Goal: Task Accomplishment & Management: Manage account settings

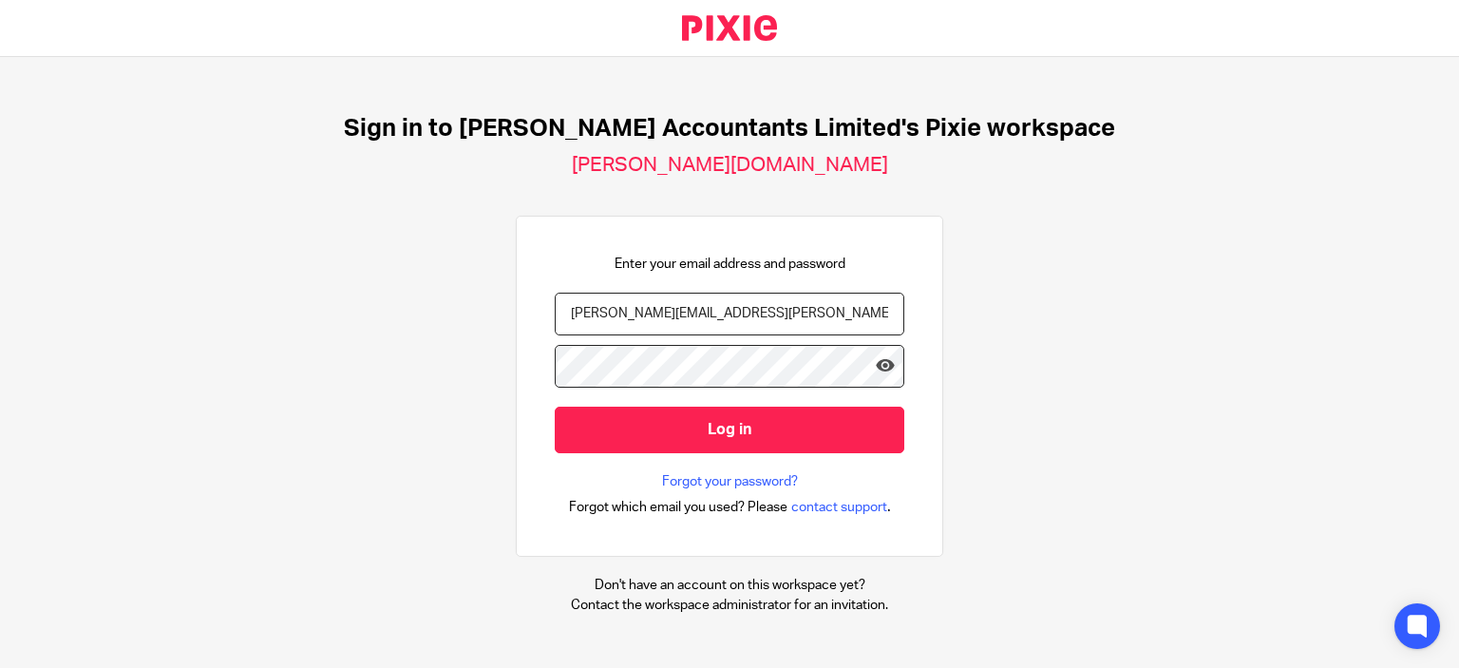
click at [641, 433] on input "Log in" at bounding box center [730, 430] width 350 height 47
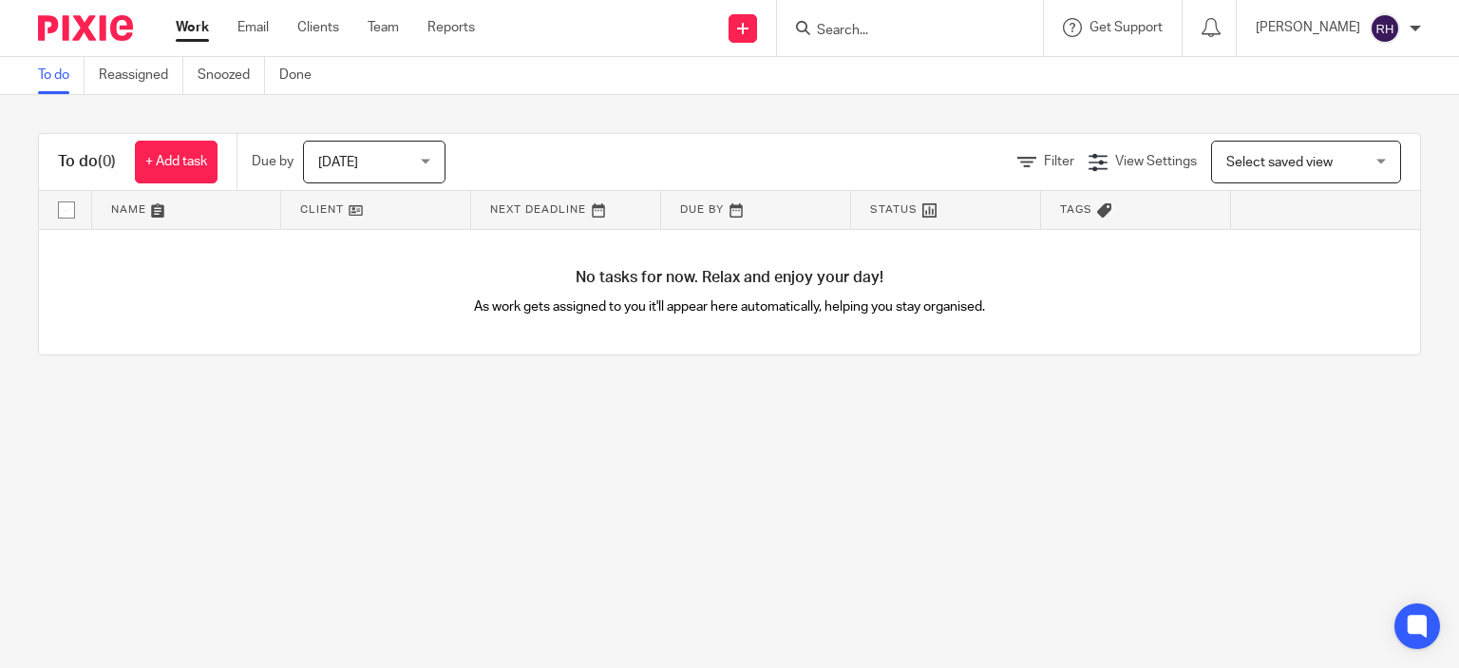
click at [833, 492] on main "To do Reassigned Snoozed Done To do (0) + Add task Due by Today Today Today Tom…" at bounding box center [729, 334] width 1459 height 668
click at [315, 30] on link "Clients" at bounding box center [318, 27] width 42 height 19
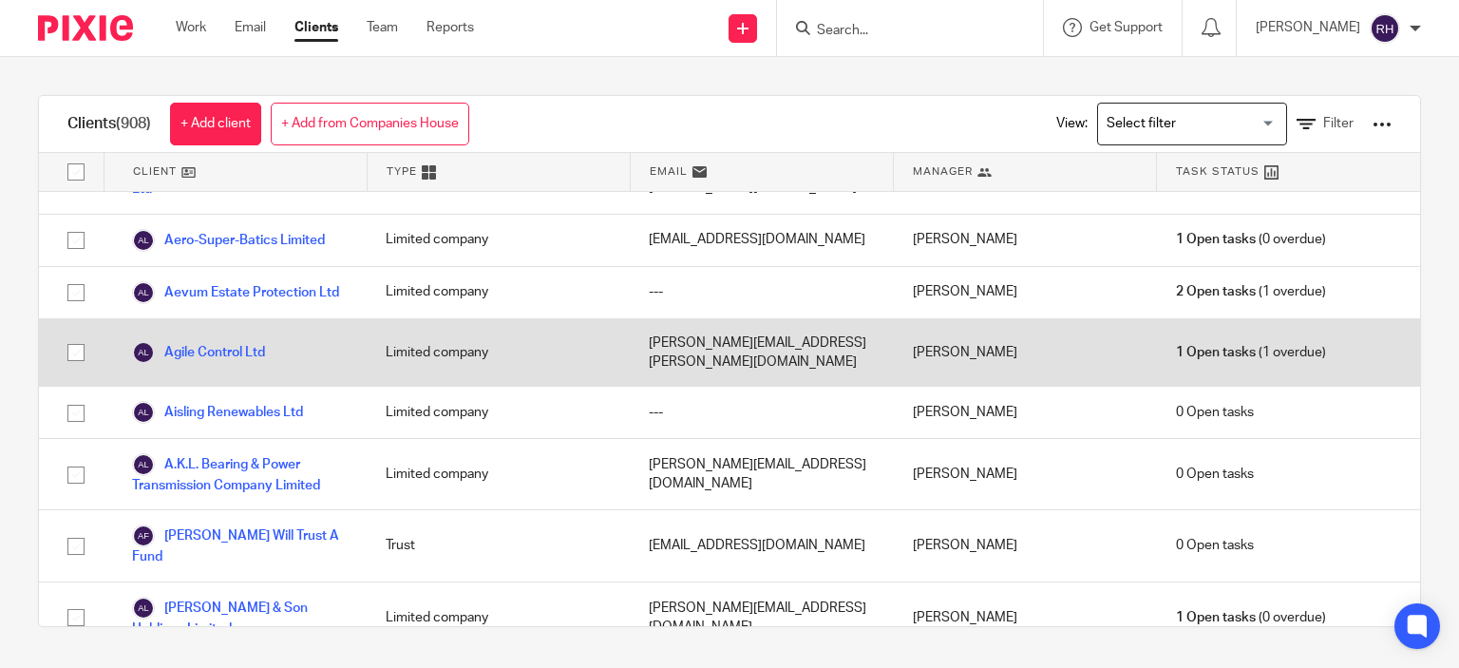
scroll to position [1140, 0]
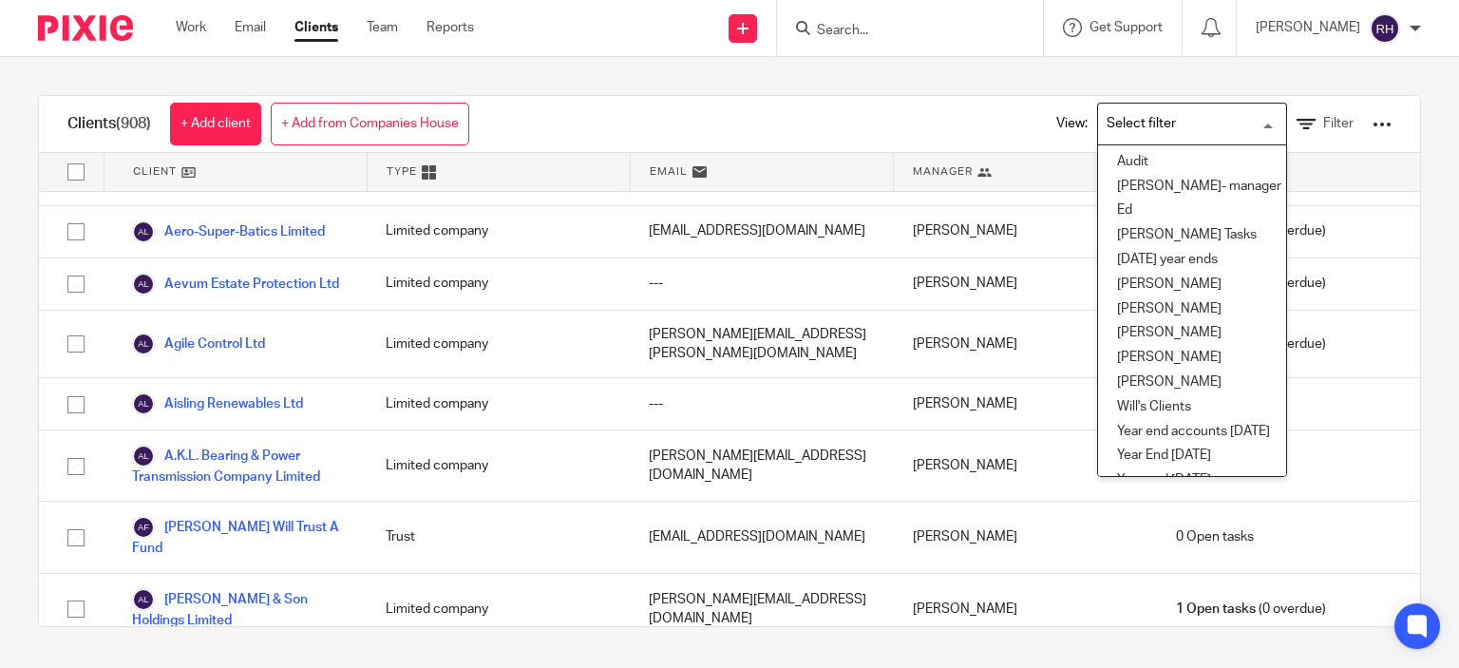
click at [1197, 118] on input "Search for option" at bounding box center [1188, 123] width 176 height 33
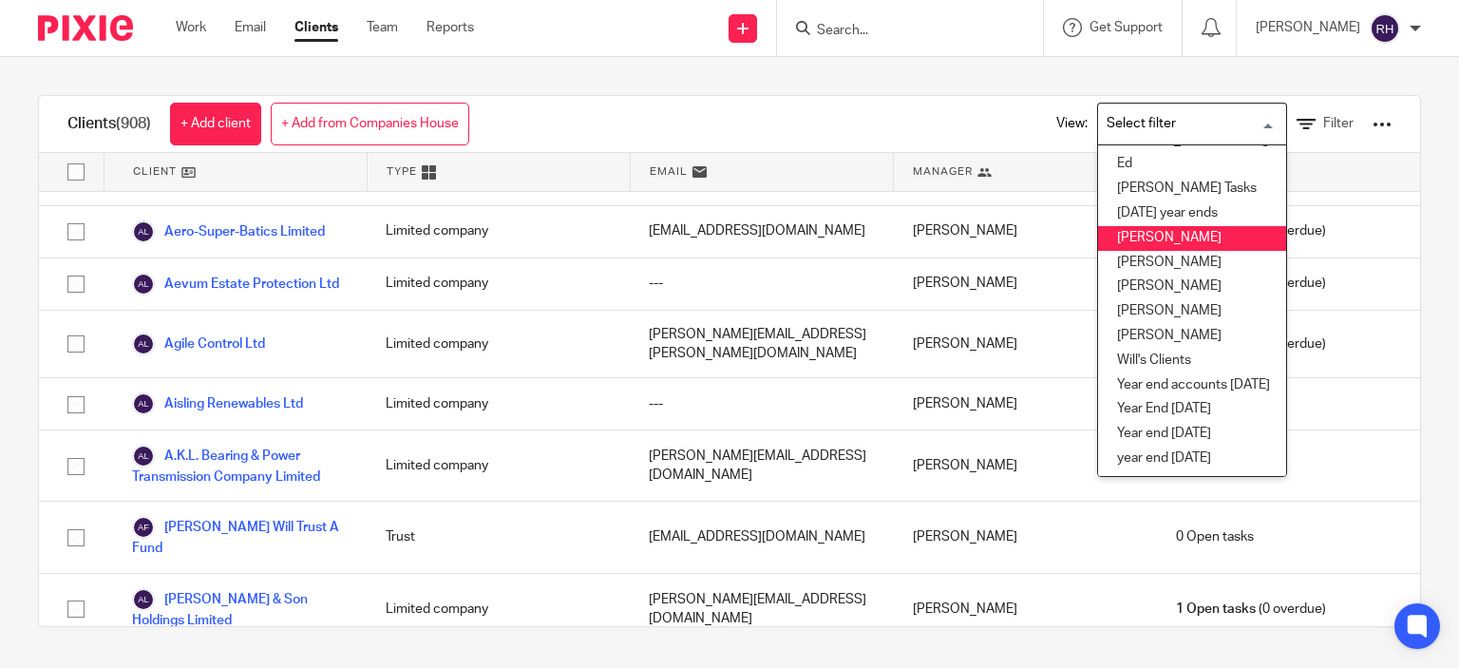
click at [0, 390] on div "Clients (908) + Add client + Add from Companies House View: Loading... Audit Cl…" at bounding box center [729, 361] width 1459 height 608
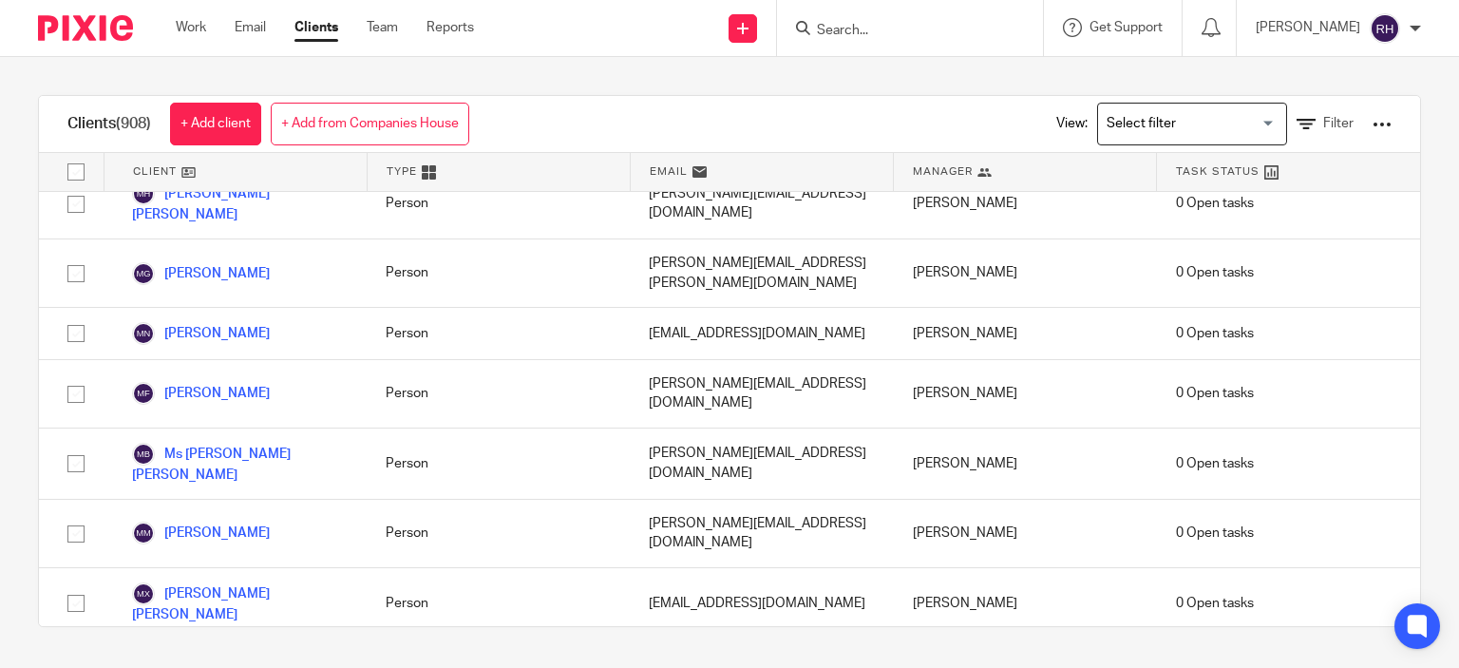
scroll to position [44014, 0]
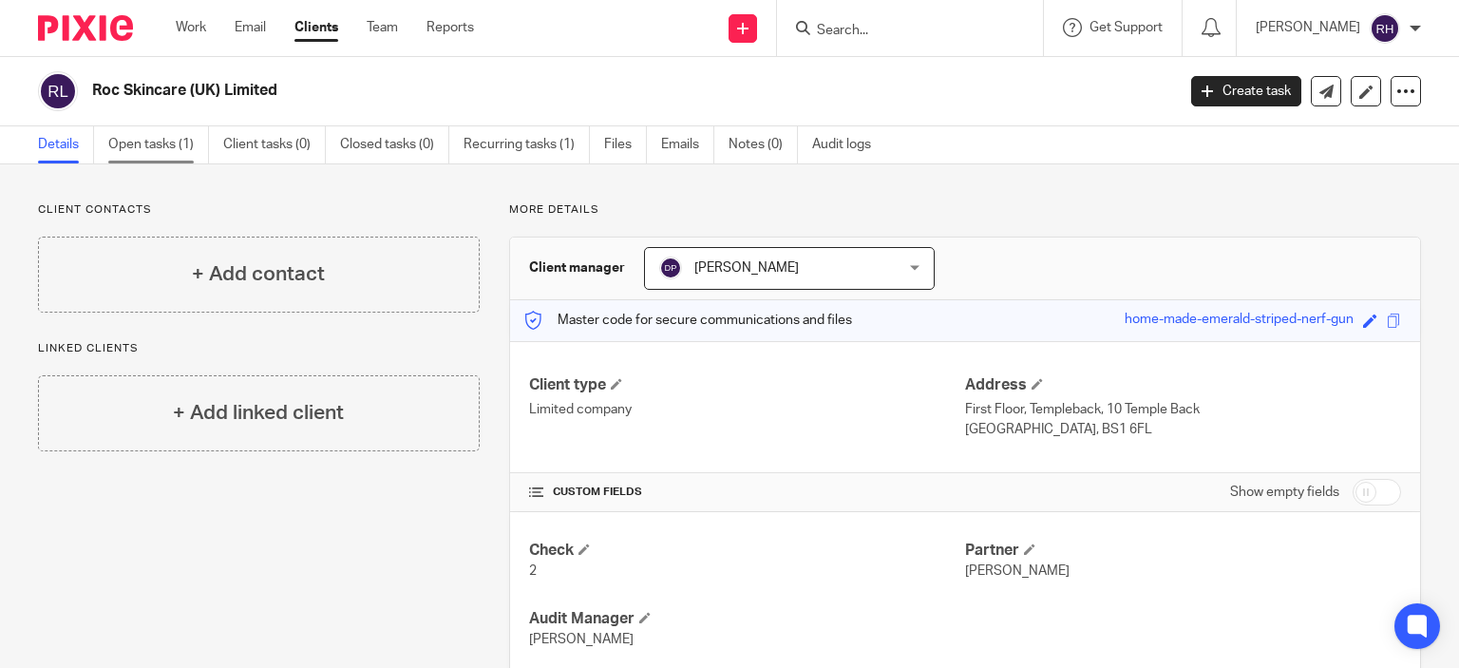
click at [183, 142] on link "Open tasks (1)" at bounding box center [158, 144] width 101 height 37
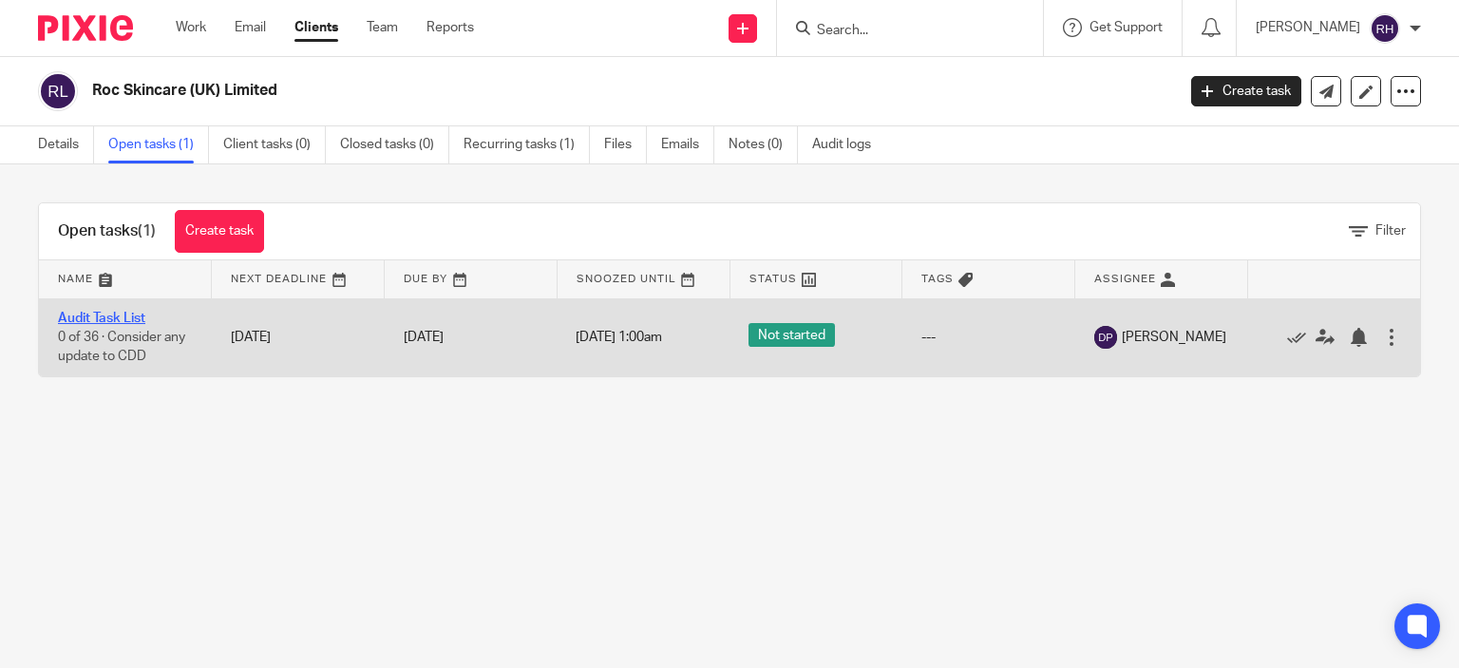
click at [118, 313] on link "Audit Task List" at bounding box center [101, 318] width 87 height 13
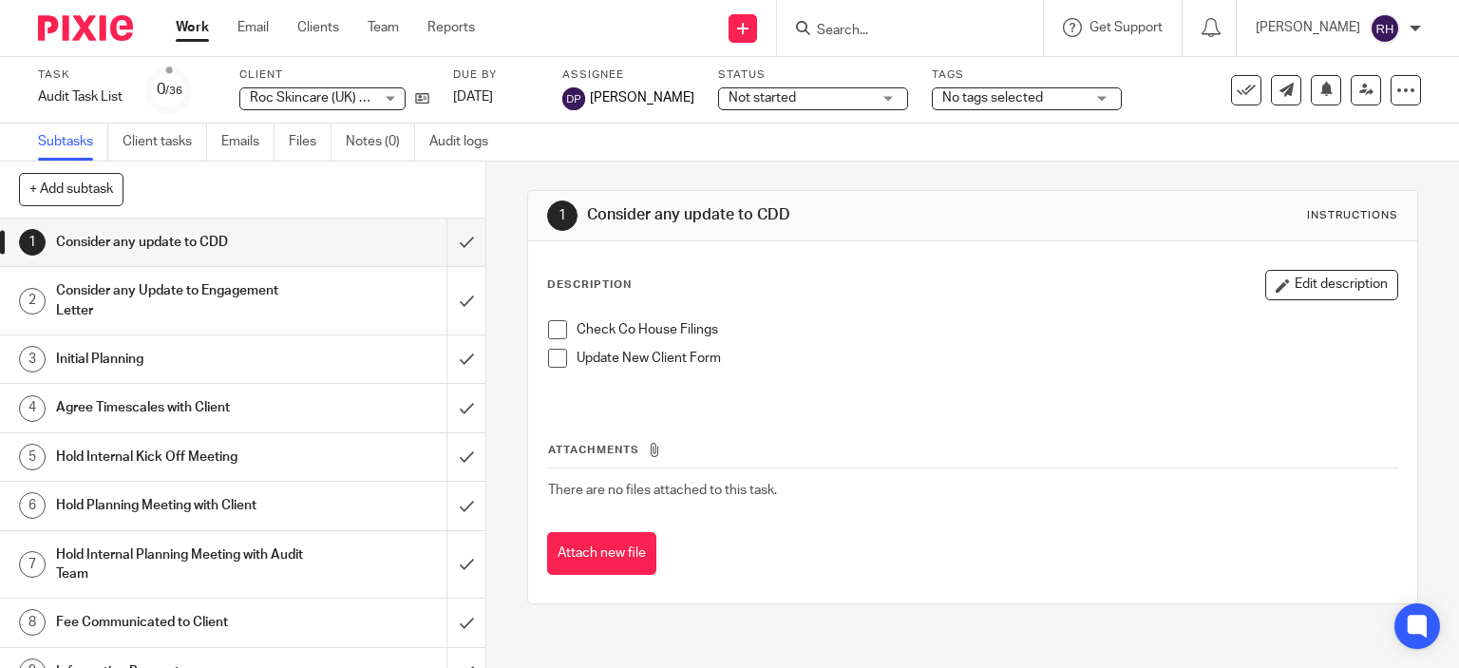
click at [327, 297] on div "Consider any Update to Engagement Letter" at bounding box center [241, 300] width 371 height 48
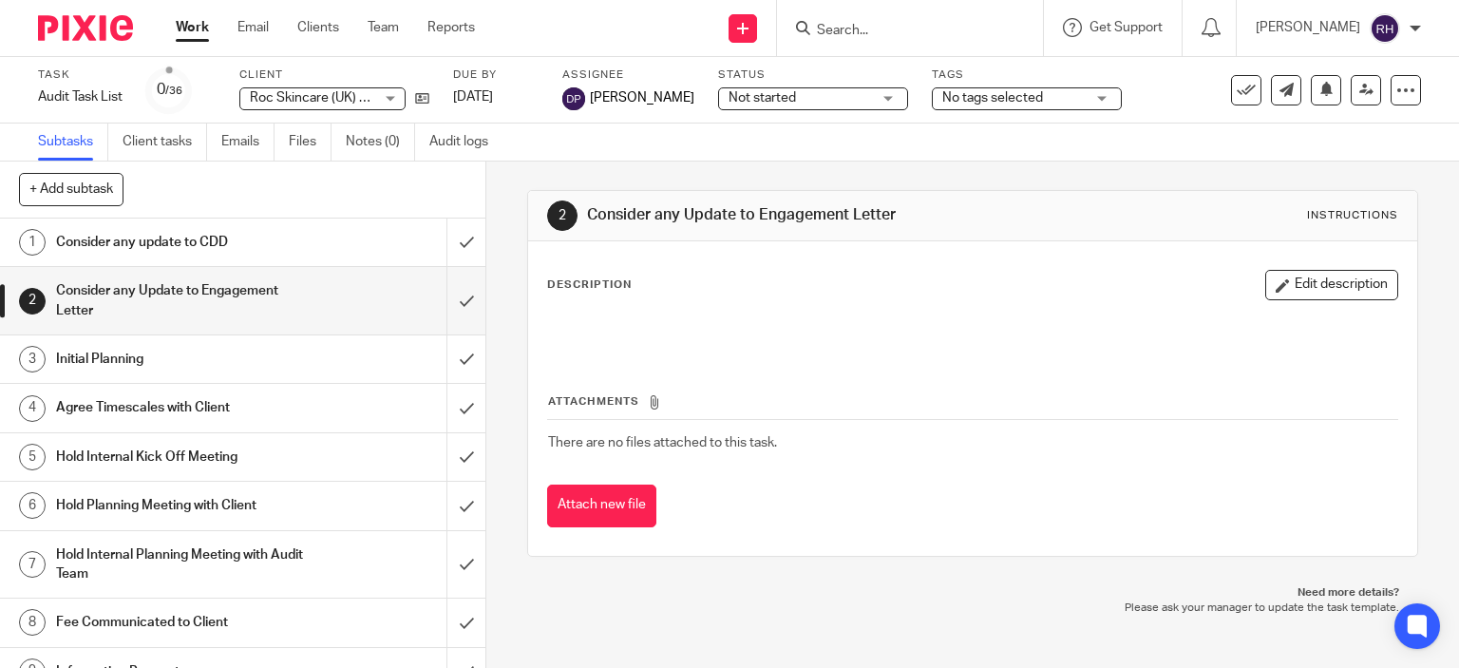
click at [389, 99] on div "Roc Skincare (UK) Limited Roc Skincare (UK) Limited" at bounding box center [322, 98] width 166 height 23
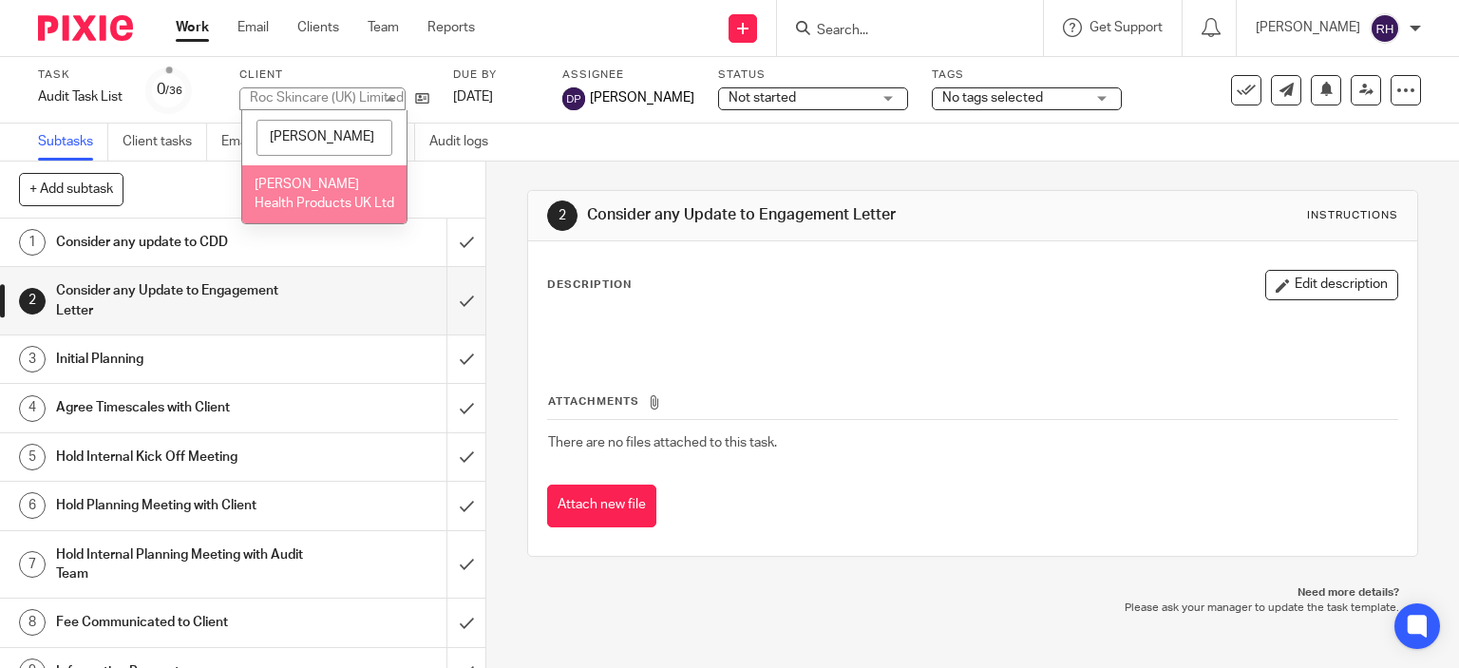
type input "[PERSON_NAME]"
click at [331, 197] on li "[PERSON_NAME] Health Products UK Ltd" at bounding box center [324, 194] width 164 height 58
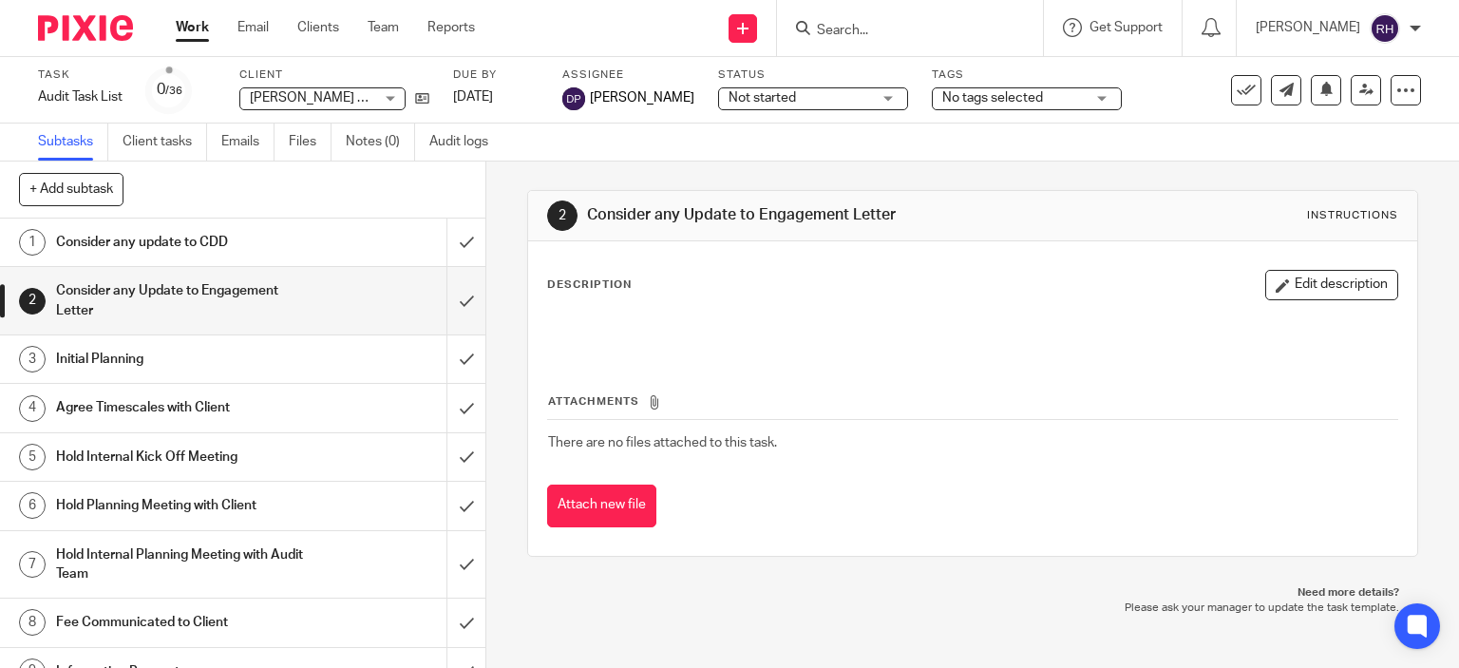
click at [765, 92] on span "Not started" at bounding box center [762, 97] width 67 height 13
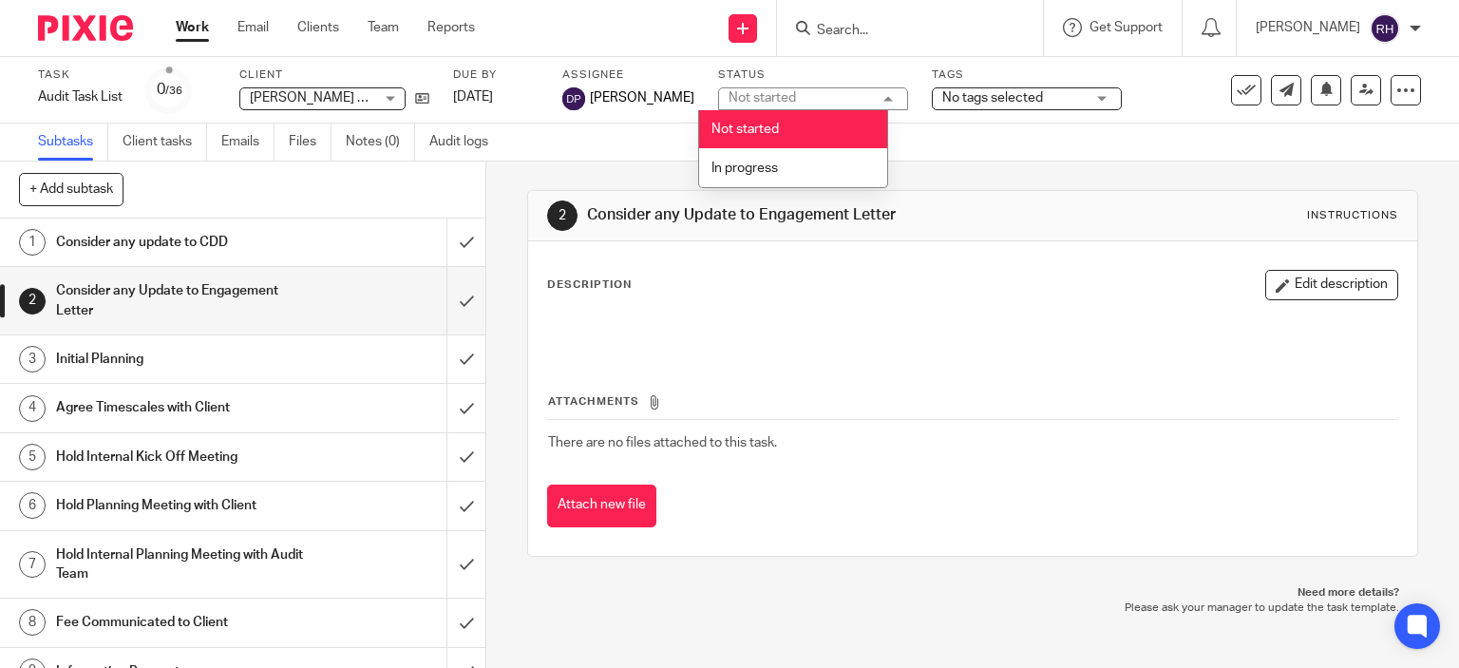
click at [765, 92] on div "Not started" at bounding box center [762, 97] width 67 height 13
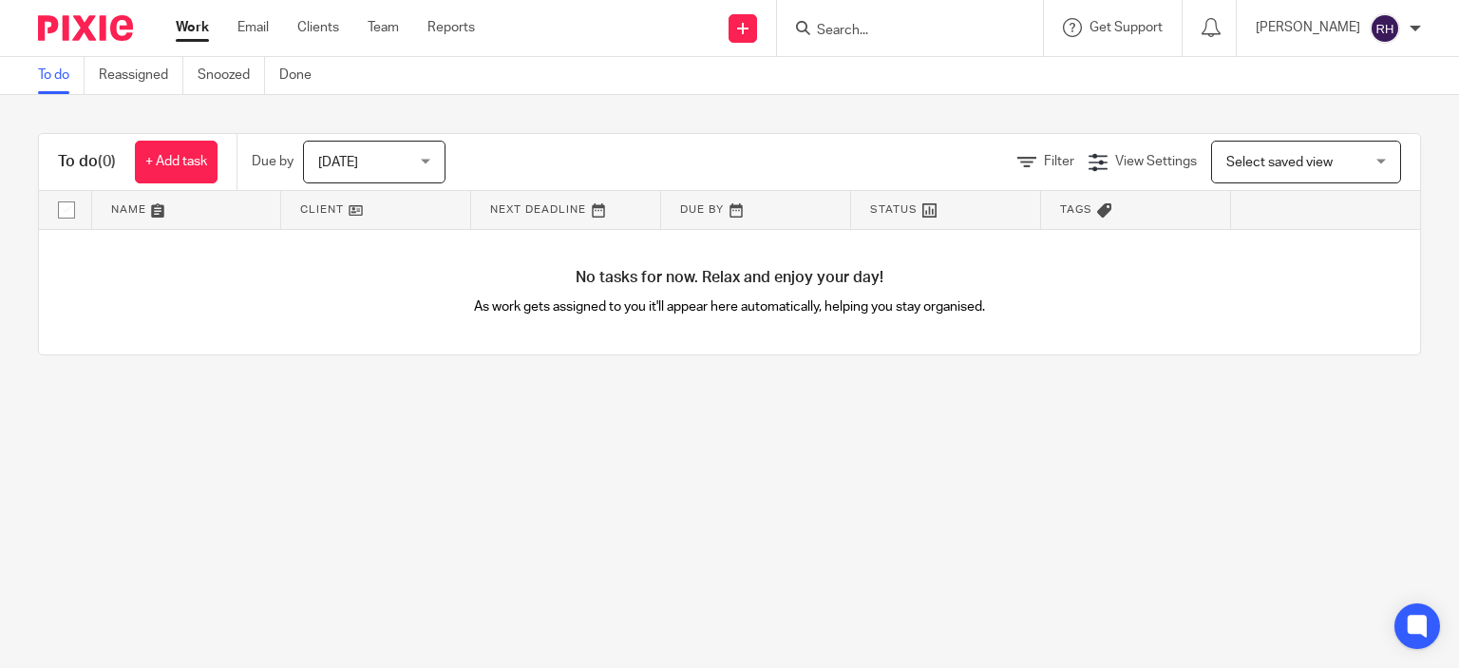
click at [327, 203] on link at bounding box center [375, 210] width 189 height 38
